Goal: Information Seeking & Learning: Check status

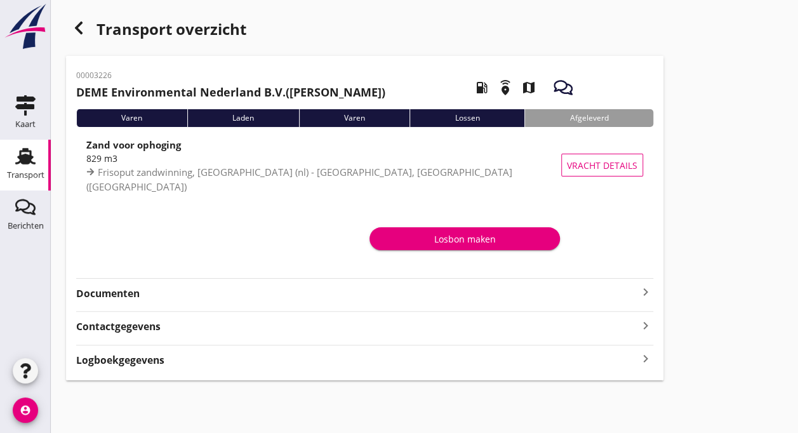
click at [22, 154] on icon "Transport" at bounding box center [25, 156] width 20 height 20
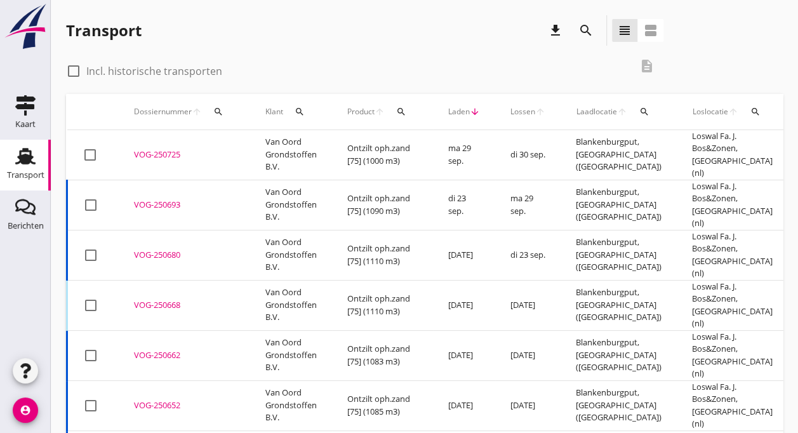
click at [203, 149] on div "VOG-250725" at bounding box center [184, 155] width 101 height 13
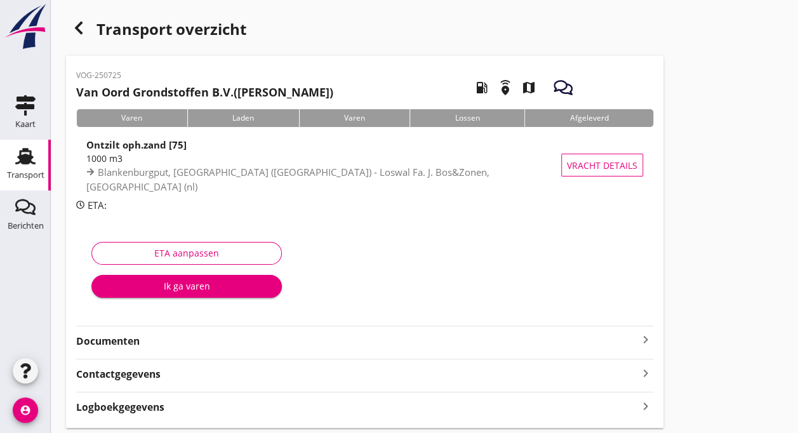
click at [28, 163] on use at bounding box center [25, 156] width 20 height 17
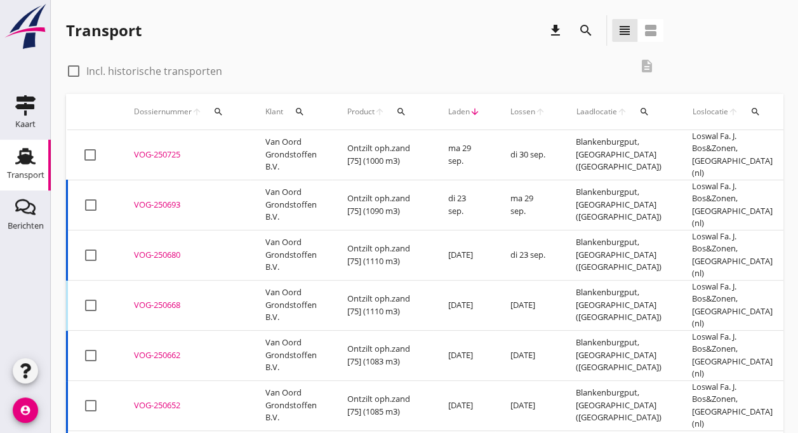
click at [156, 180] on td "VOG-250693 upload_file Drop hier uw bestand om het aan het dossier toe te voegen" at bounding box center [184, 205] width 131 height 50
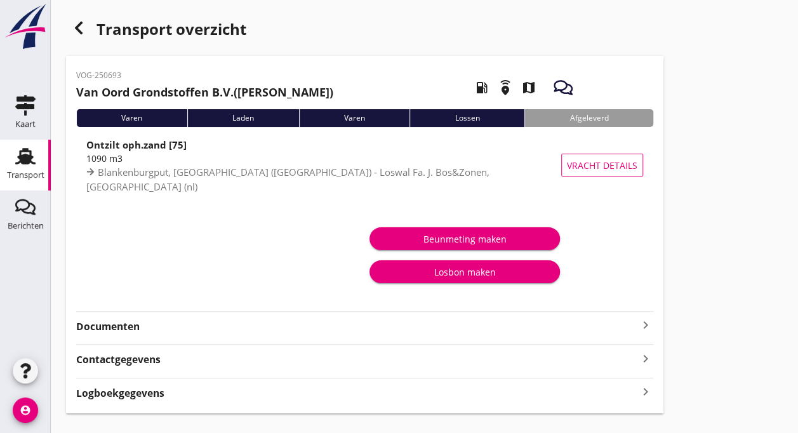
click at [22, 161] on use at bounding box center [25, 156] width 20 height 17
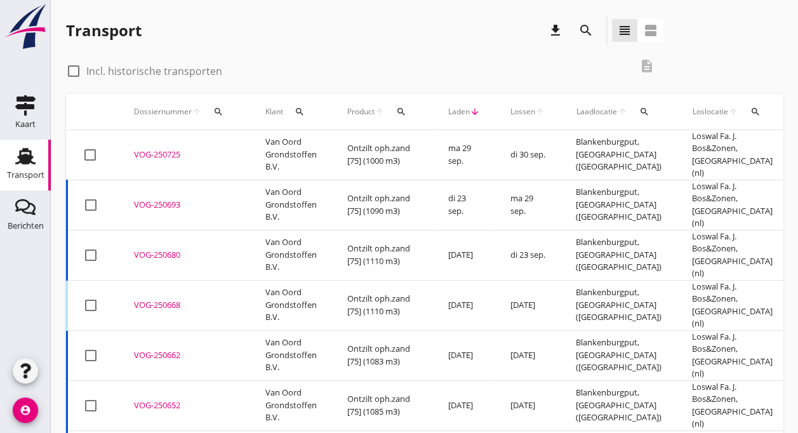
click at [290, 191] on td "Van Oord Grondstoffen B.V." at bounding box center [291, 205] width 82 height 50
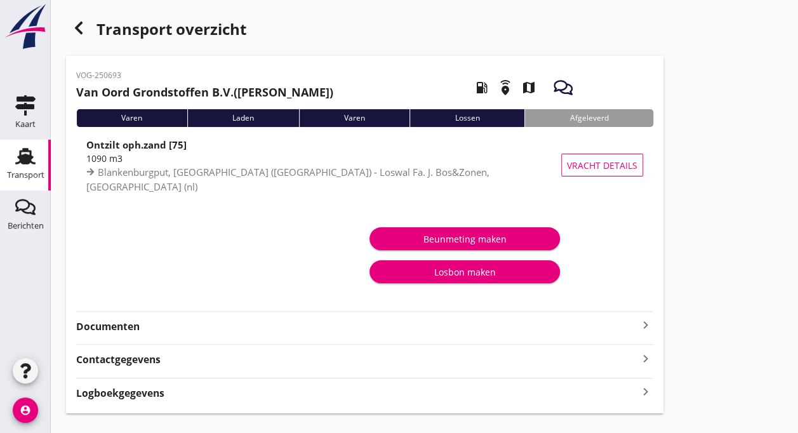
click at [21, 168] on div "Transport" at bounding box center [25, 175] width 37 height 18
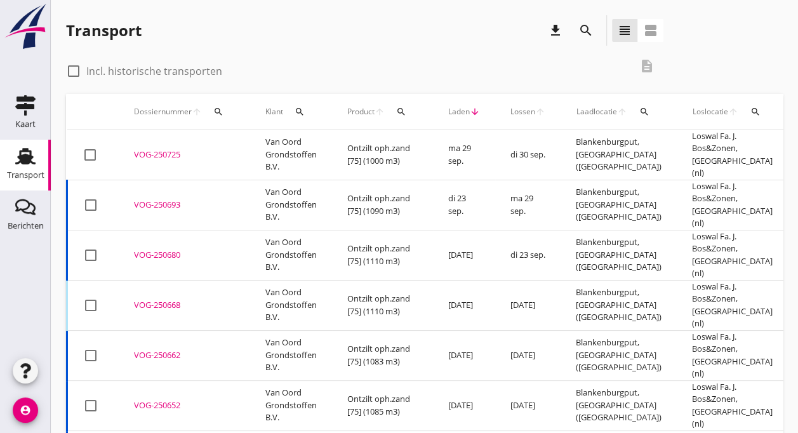
click at [123, 198] on td "VOG-250693 upload_file Drop hier uw bestand om het aan het dossier toe te voegen" at bounding box center [184, 205] width 131 height 50
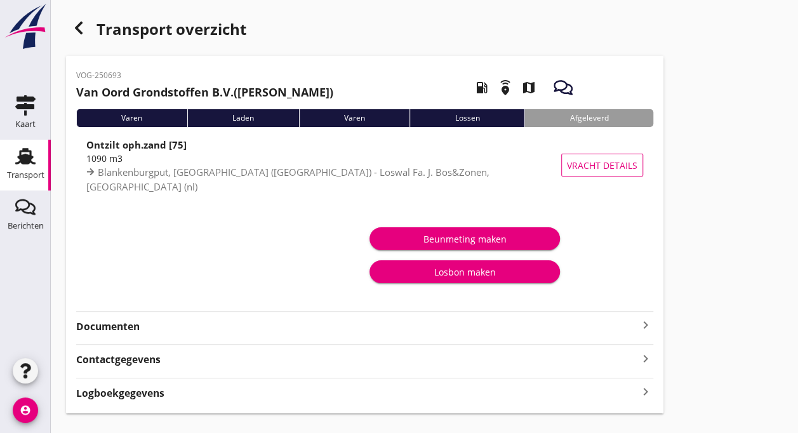
click at [24, 168] on div "Transport" at bounding box center [25, 175] width 37 height 18
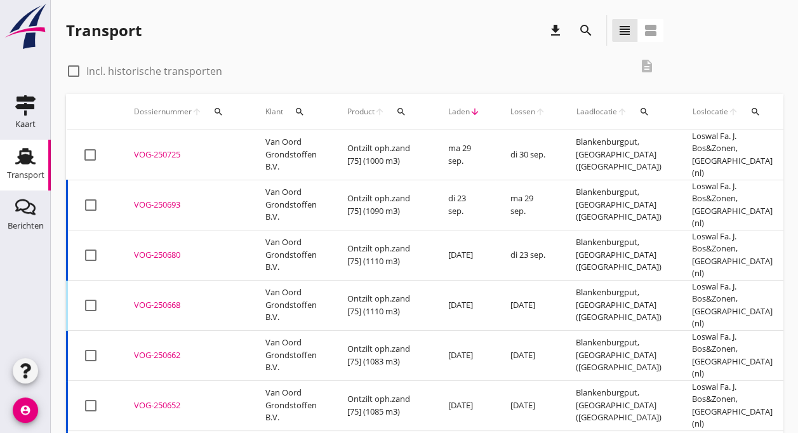
click at [359, 157] on td "Ontzilt oph.zand [75] (1000 m3)" at bounding box center [382, 155] width 101 height 50
click at [194, 180] on td "VOG-250693 upload_file Drop hier uw bestand om het aan het dossier toe te voegen" at bounding box center [184, 205] width 131 height 50
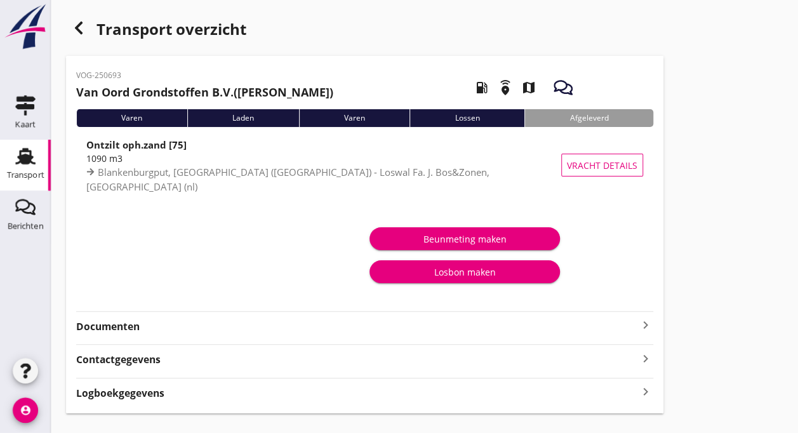
click at [27, 170] on div "Transport" at bounding box center [25, 175] width 37 height 18
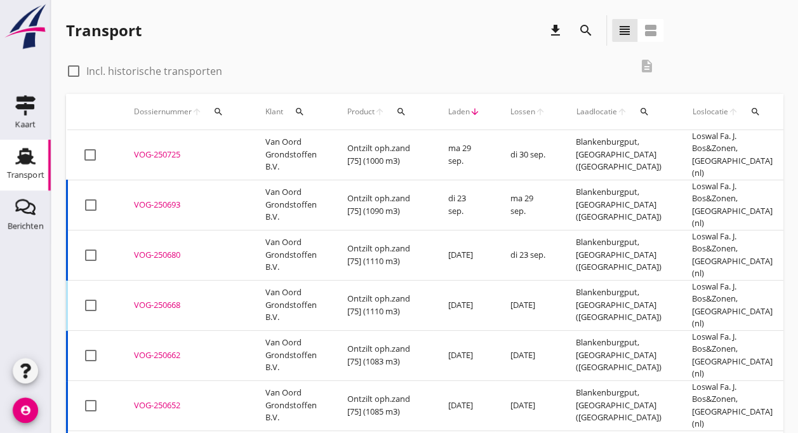
click at [170, 157] on td "VOG-250725 upload_file Drop hier uw bestand om het aan het dossier toe te voegen" at bounding box center [184, 155] width 131 height 50
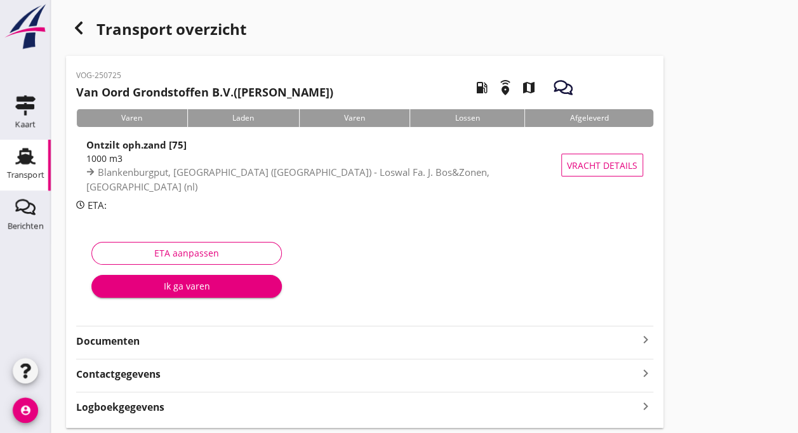
click at [41, 163] on link "Transport Transport" at bounding box center [25, 165] width 51 height 51
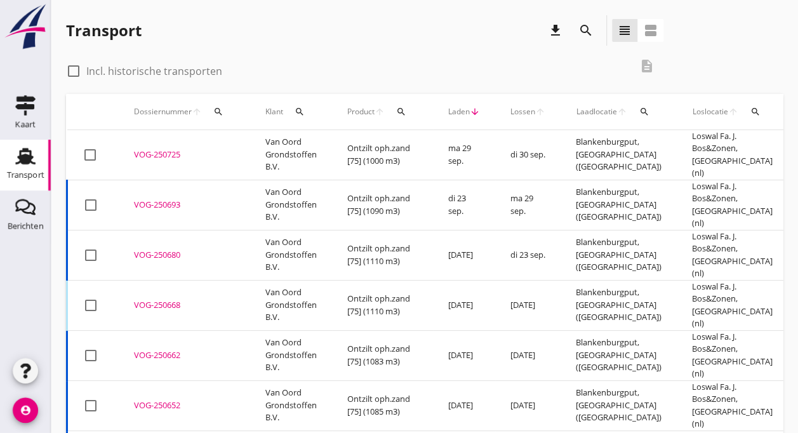
click at [279, 187] on td "Van Oord Grondstoffen B.V." at bounding box center [291, 205] width 82 height 50
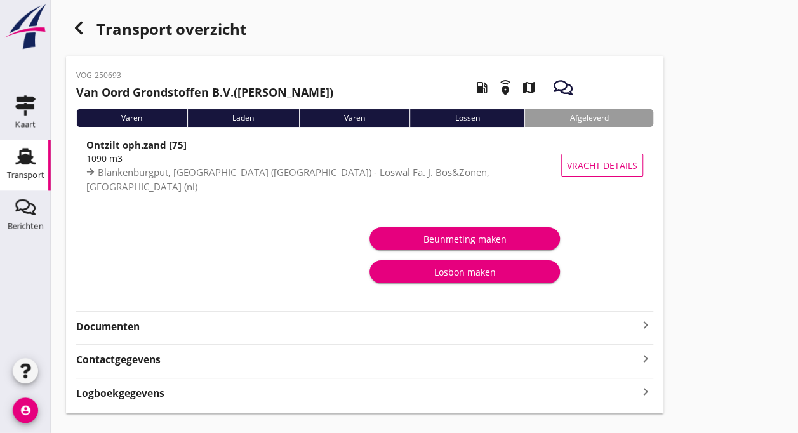
click at [19, 181] on div "Transport" at bounding box center [25, 175] width 37 height 18
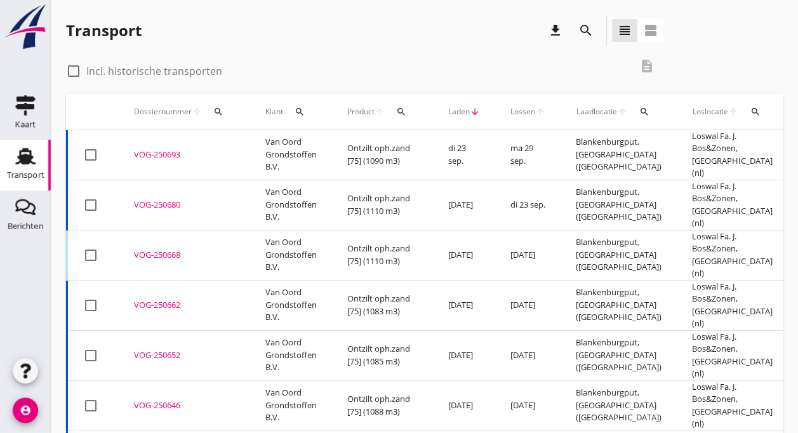
click at [290, 185] on td "Van Oord Grondstoffen B.V." at bounding box center [291, 205] width 82 height 50
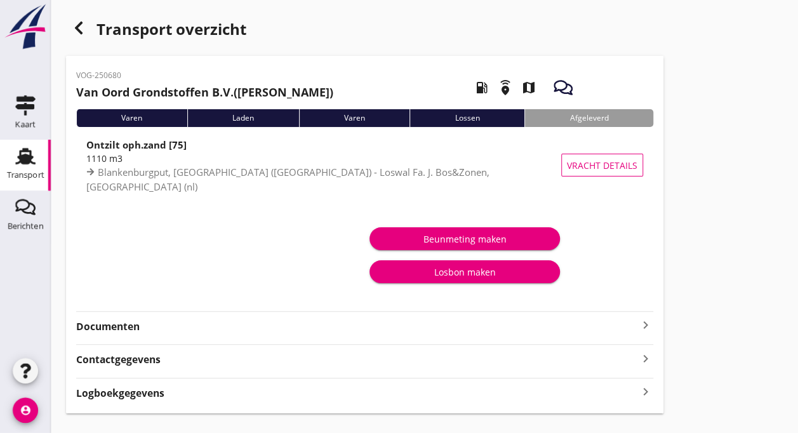
click at [17, 171] on div "Transport" at bounding box center [25, 175] width 37 height 8
